Goal: Task Accomplishment & Management: Complete application form

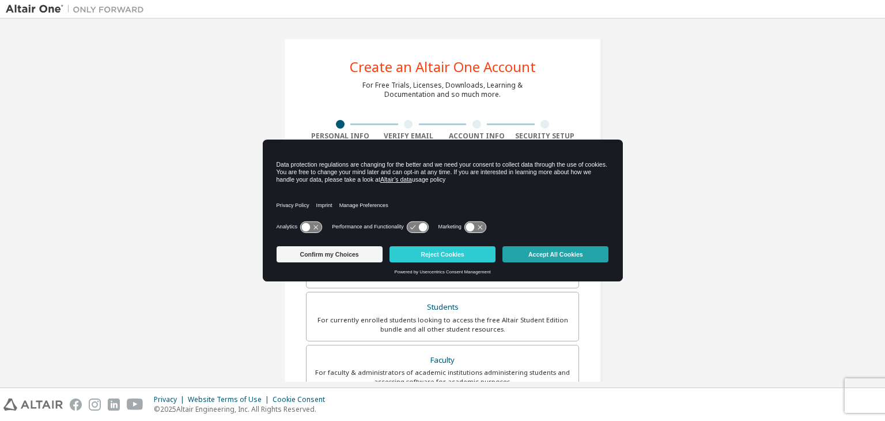
click at [534, 251] on button "Accept All Cookies" at bounding box center [555, 254] width 106 height 16
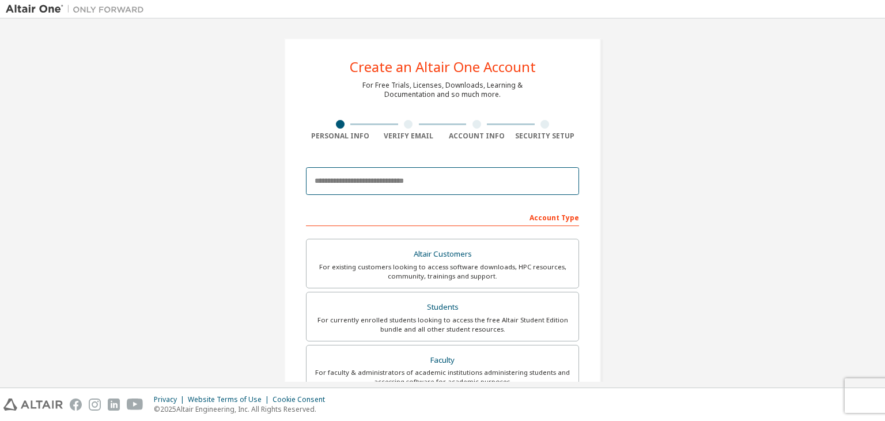
click at [404, 180] on input "email" at bounding box center [442, 181] width 273 height 28
paste input "**********"
type input "**********"
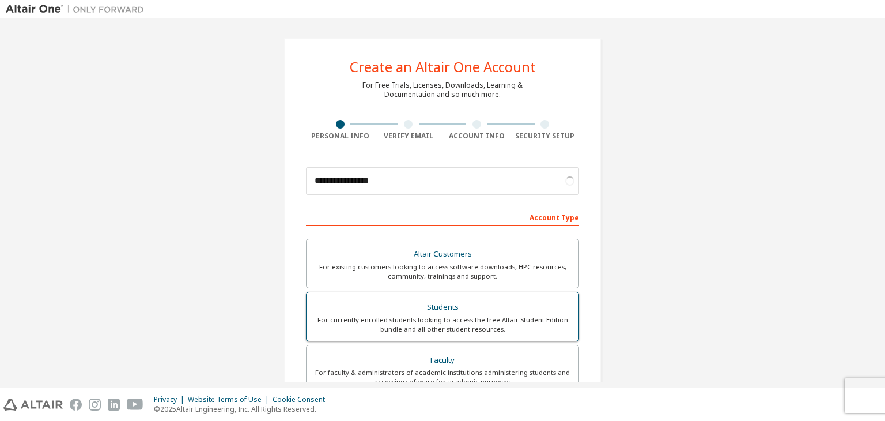
click at [487, 307] on div "Students" at bounding box center [442, 307] width 258 height 16
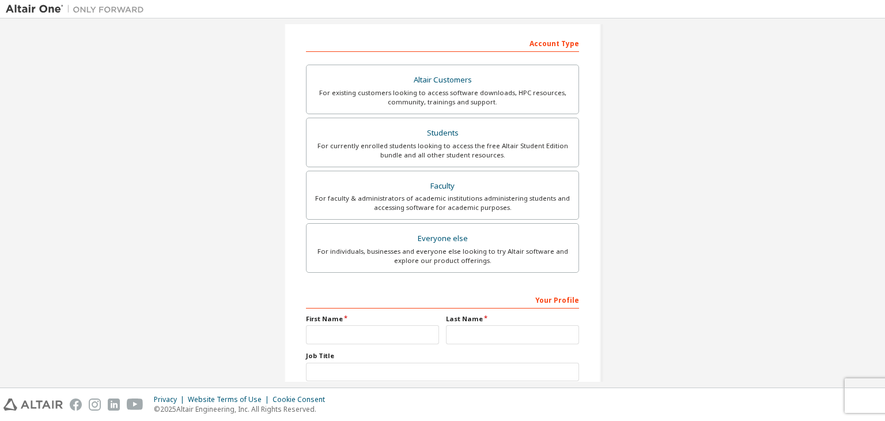
scroll to position [175, 0]
click at [392, 332] on input "text" at bounding box center [372, 333] width 133 height 19
type input "*"
click at [394, 332] on input "text" at bounding box center [372, 333] width 133 height 19
type input "**********"
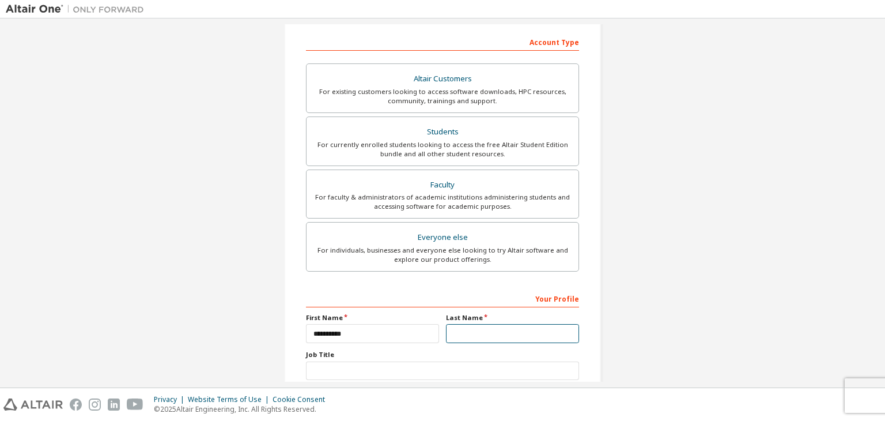
type input "*******"
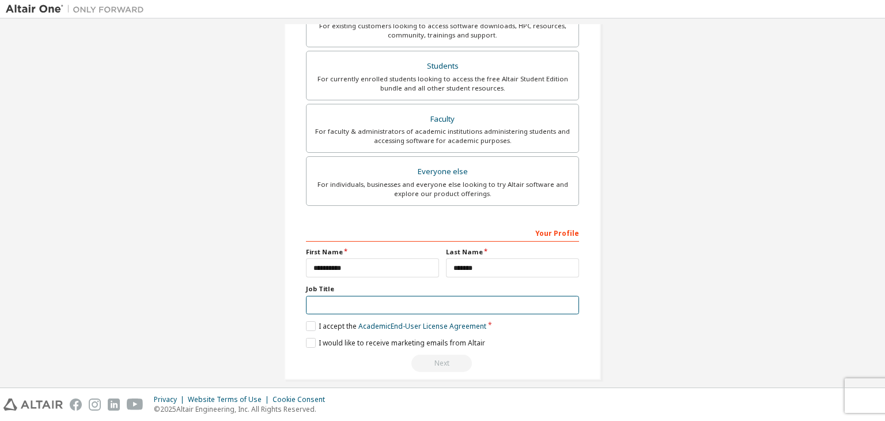
click at [391, 300] on input "text" at bounding box center [442, 305] width 273 height 19
click at [316, 326] on label "I accept the Academic End-User License Agreement" at bounding box center [396, 326] width 180 height 10
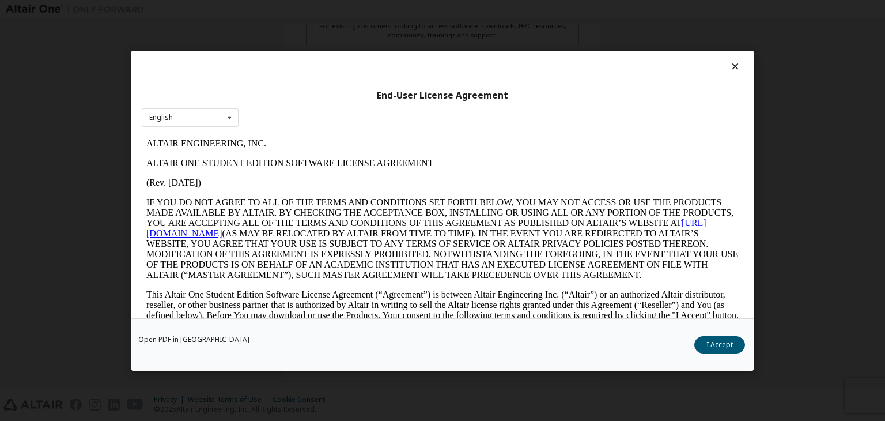
scroll to position [0, 0]
click at [726, 348] on button "I Accept" at bounding box center [719, 344] width 51 height 17
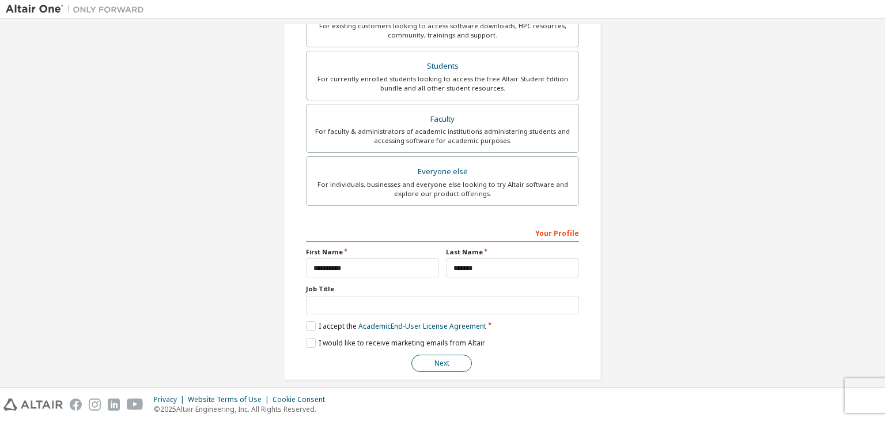
click at [438, 357] on button "Next" at bounding box center [441, 362] width 60 height 17
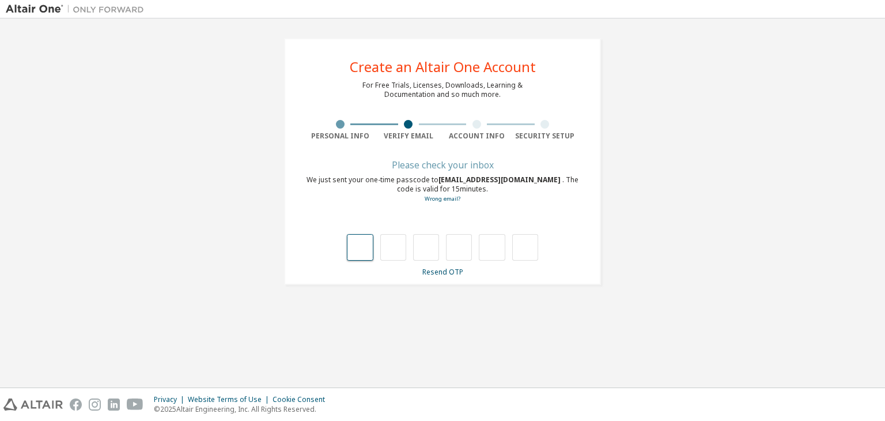
click at [360, 246] on input "text" at bounding box center [360, 247] width 26 height 27
type input "*"
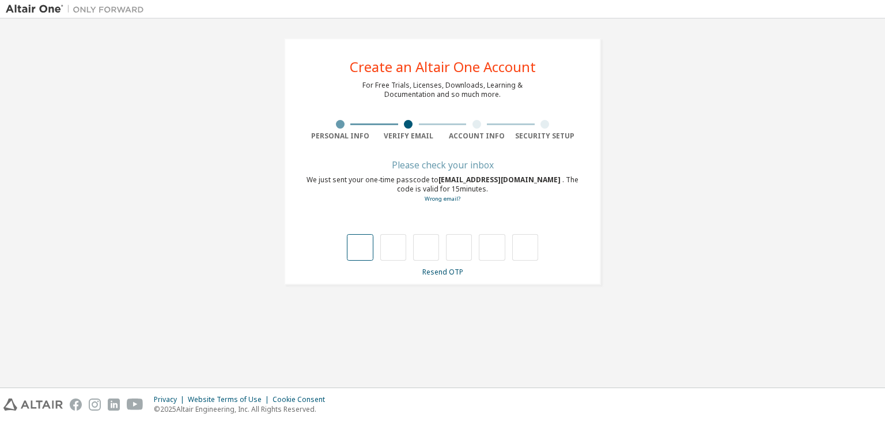
type input "*"
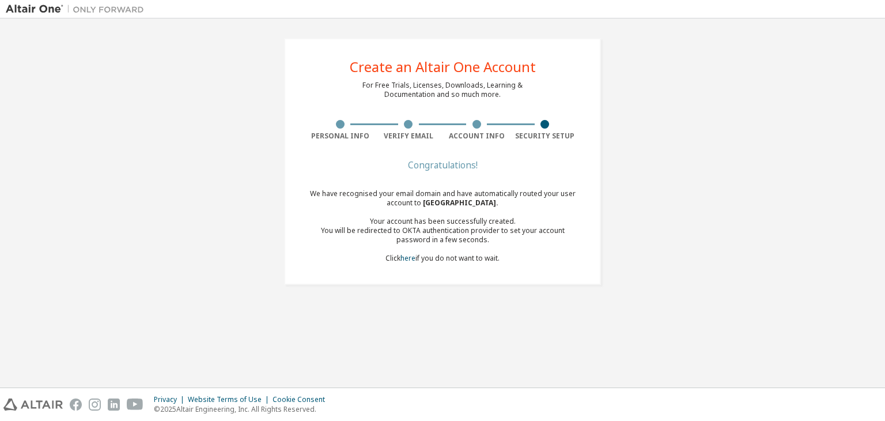
click at [425, 164] on div "Congratulations!" at bounding box center [442, 164] width 273 height 7
click at [438, 227] on div "You will be redirected to OKTA authentication provider to set your account pass…" at bounding box center [442, 235] width 273 height 18
click at [462, 173] on div "Congratulations! We have recognised your email domain and have automatically ro…" at bounding box center [442, 218] width 273 height 115
click at [408, 258] on link "here" at bounding box center [407, 258] width 15 height 10
